Goal: Check status: Check status

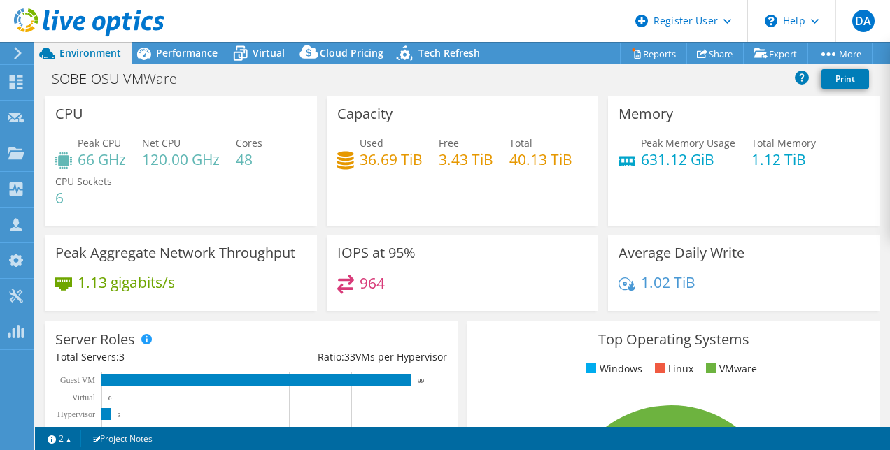
select select "USD"
click at [517, 93] on div "SOBE-OSU-VMWare Print" at bounding box center [462, 81] width 855 height 30
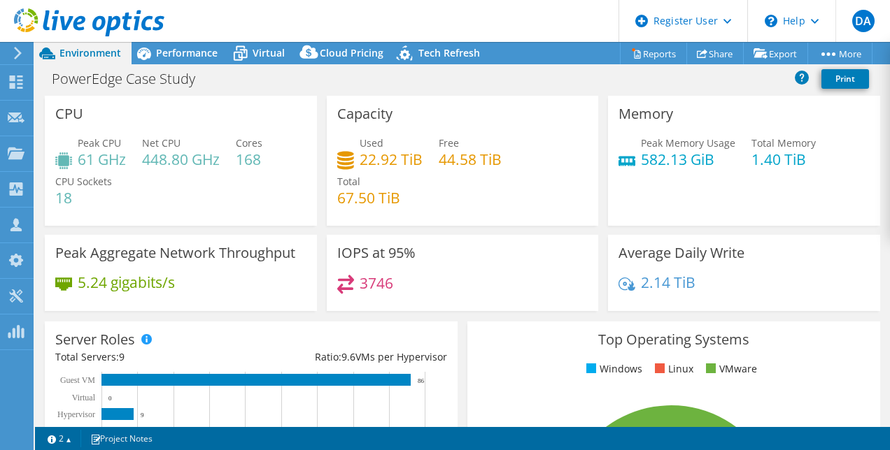
select select "USD"
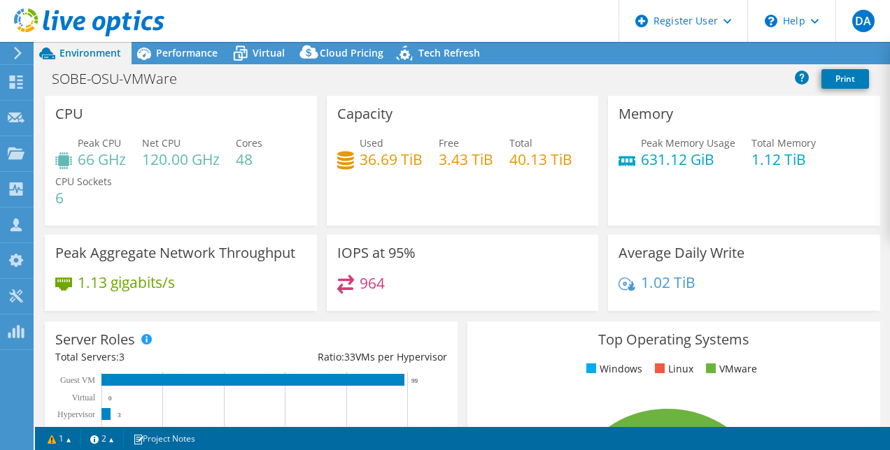
select select "USD"
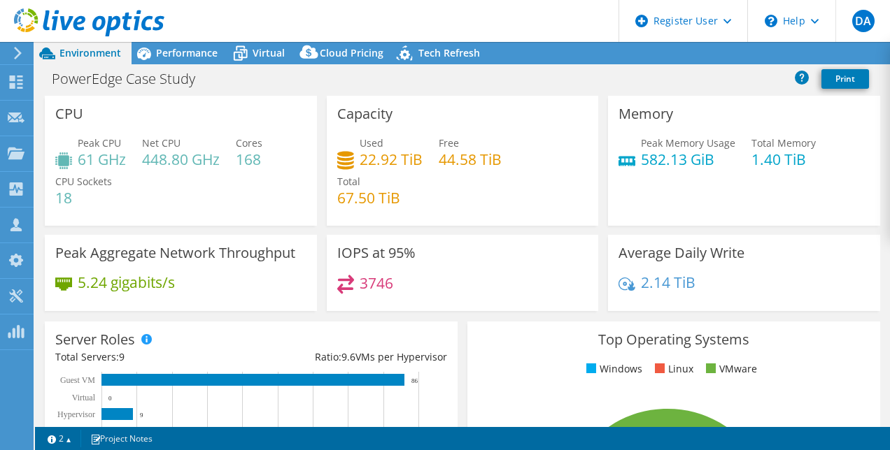
select select "USD"
